Goal: Transaction & Acquisition: Purchase product/service

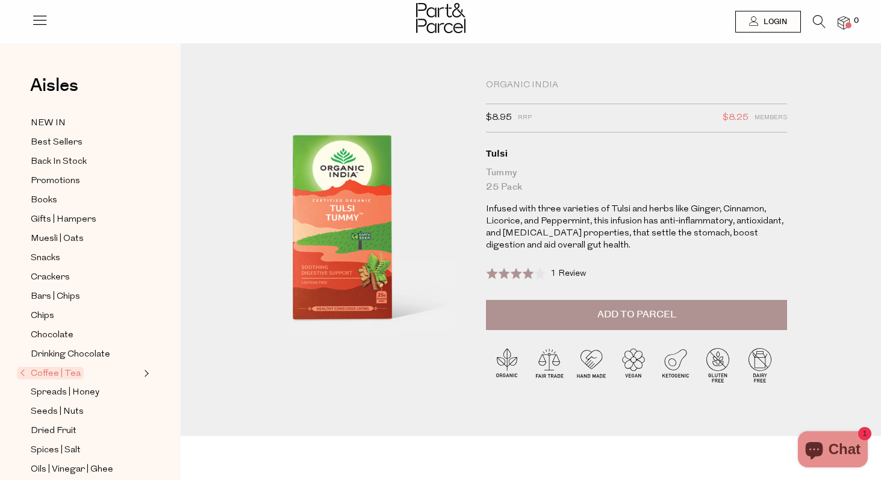
click at [810, 20] on li at bounding box center [813, 24] width 25 height 19
click at [814, 20] on icon at bounding box center [819, 21] width 13 height 13
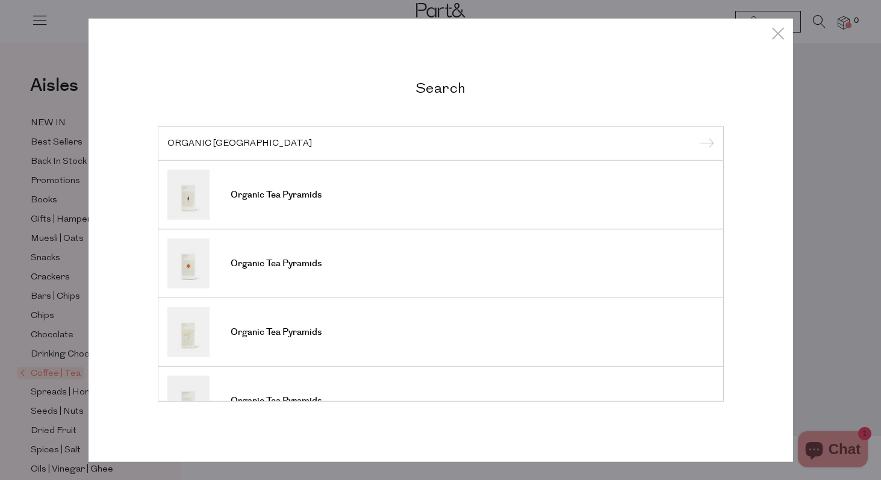
type input "ORGANIC [GEOGRAPHIC_DATA]"
click at [696, 135] on input "submit" at bounding box center [705, 144] width 18 height 18
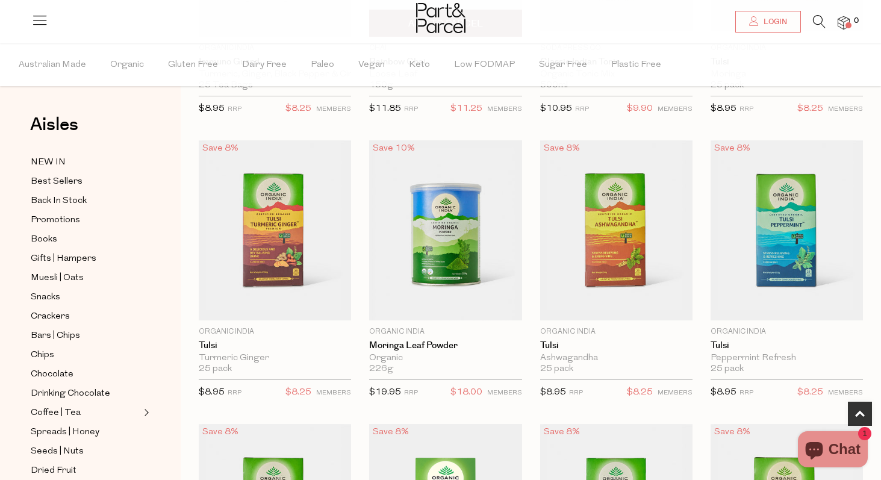
scroll to position [586, 0]
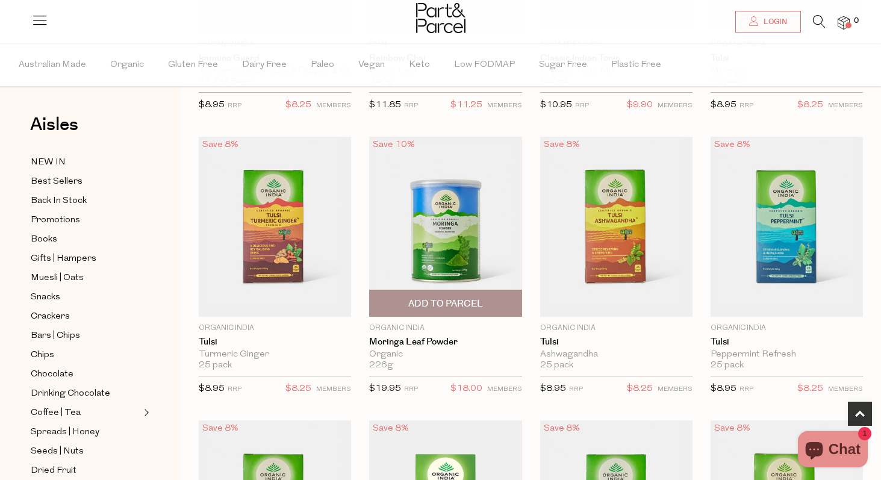
click at [426, 246] on img at bounding box center [445, 227] width 152 height 180
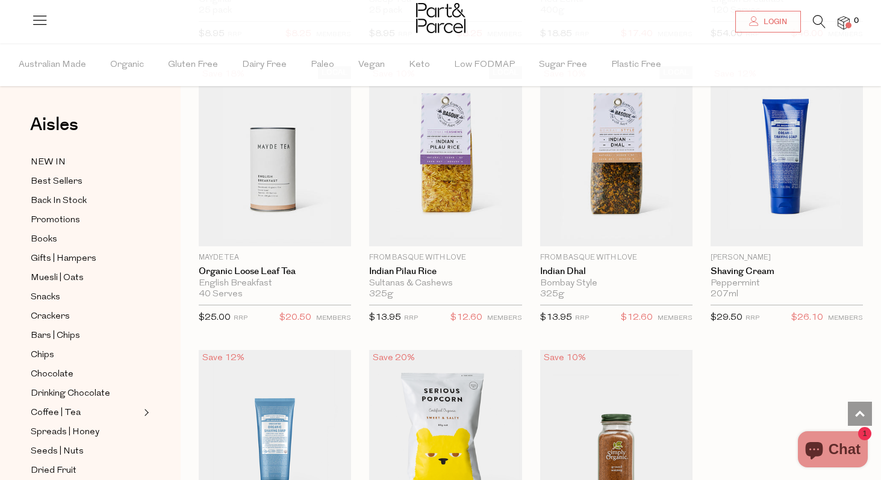
scroll to position [1926, 0]
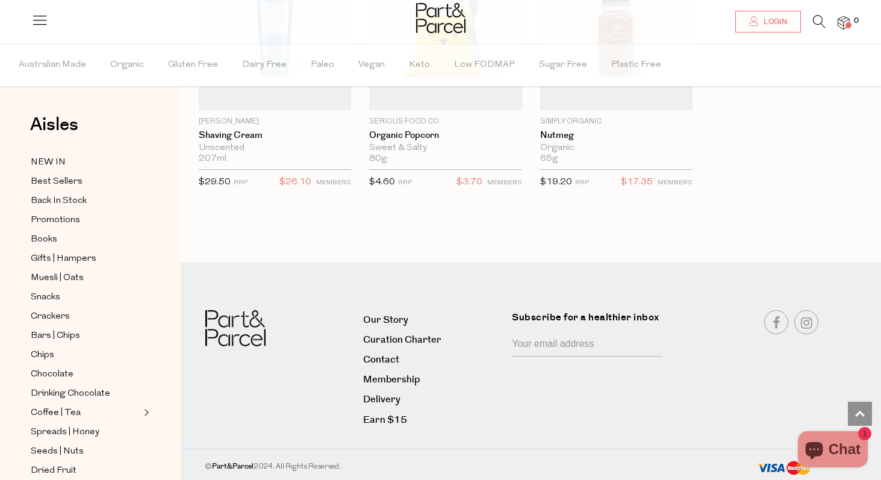
click at [826, 19] on li "0" at bounding box center [837, 23] width 24 height 16
click at [815, 19] on icon at bounding box center [819, 21] width 13 height 13
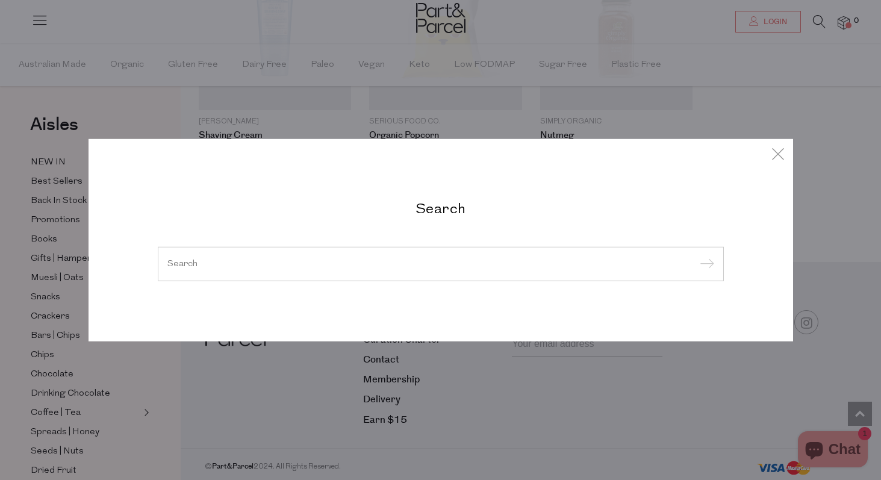
click at [443, 219] on div "Search" at bounding box center [441, 240] width 584 height 82
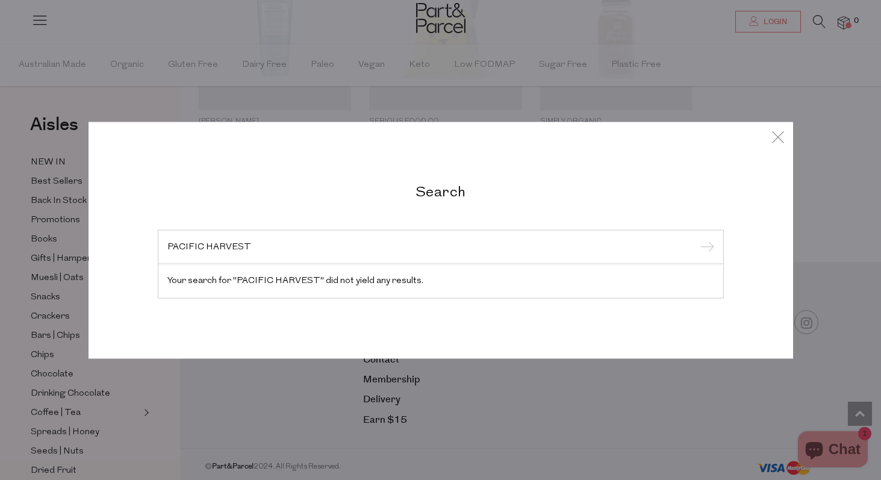
type input "PACIFIC HARVEST"
